Goal: Communication & Community: Ask a question

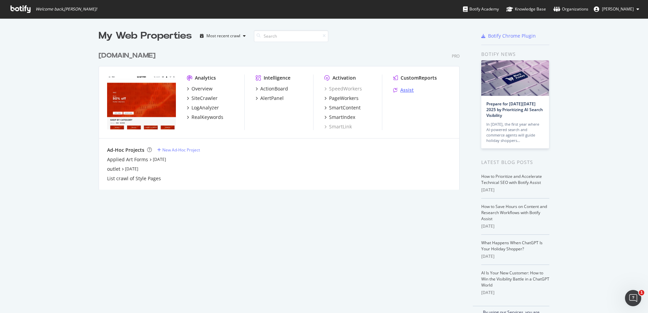
click at [405, 87] on div "Assist" at bounding box center [407, 90] width 14 height 7
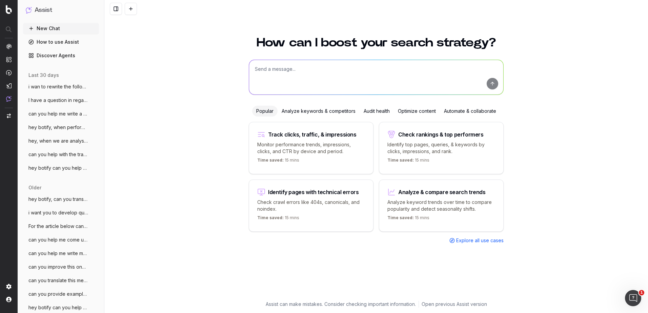
click at [330, 66] on textarea at bounding box center [376, 77] width 254 height 35
type textarea "h"
type textarea "g"
type textarea "h"
paste textarea "Vêtements femmes en promo | 40 % de réduction | G-STAR®"
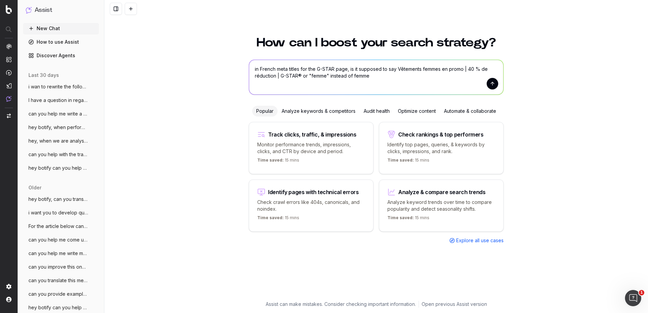
type textarea "in French meta titles for the G-STAR page, is it supposed to say Vêtements femm…"
